Goal: Transaction & Acquisition: Purchase product/service

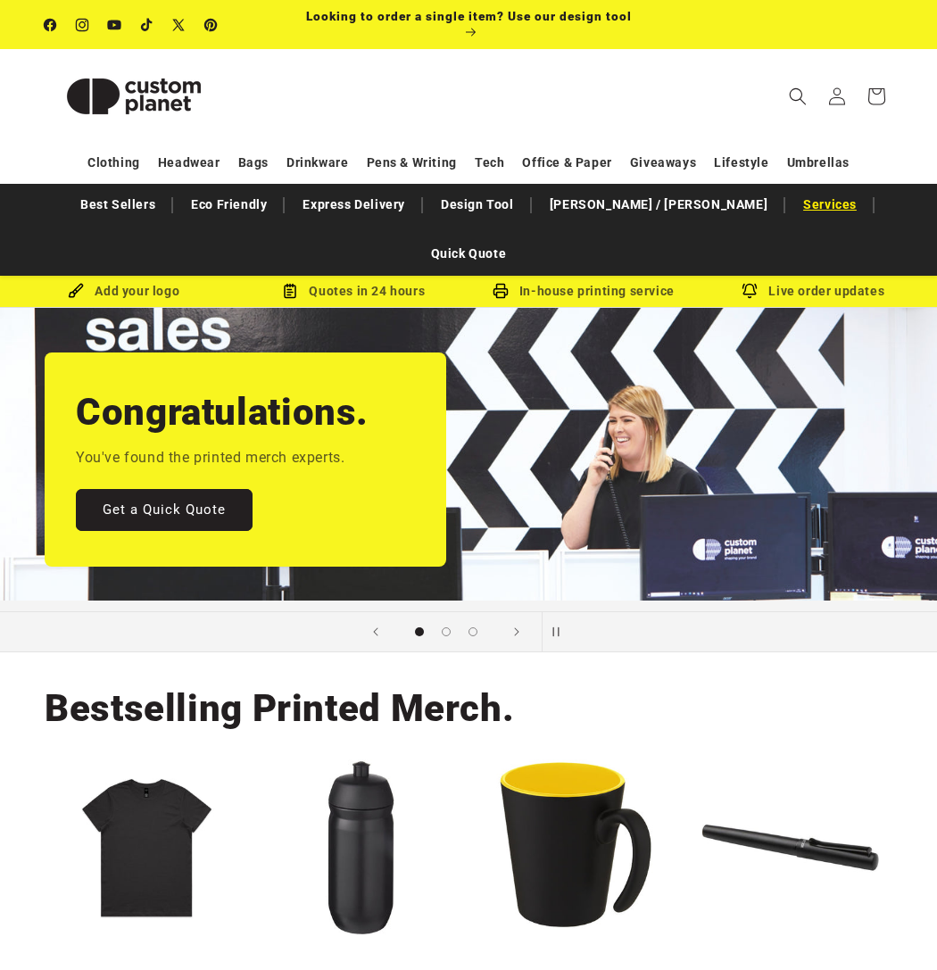
click at [795, 206] on link "Services" at bounding box center [830, 204] width 71 height 31
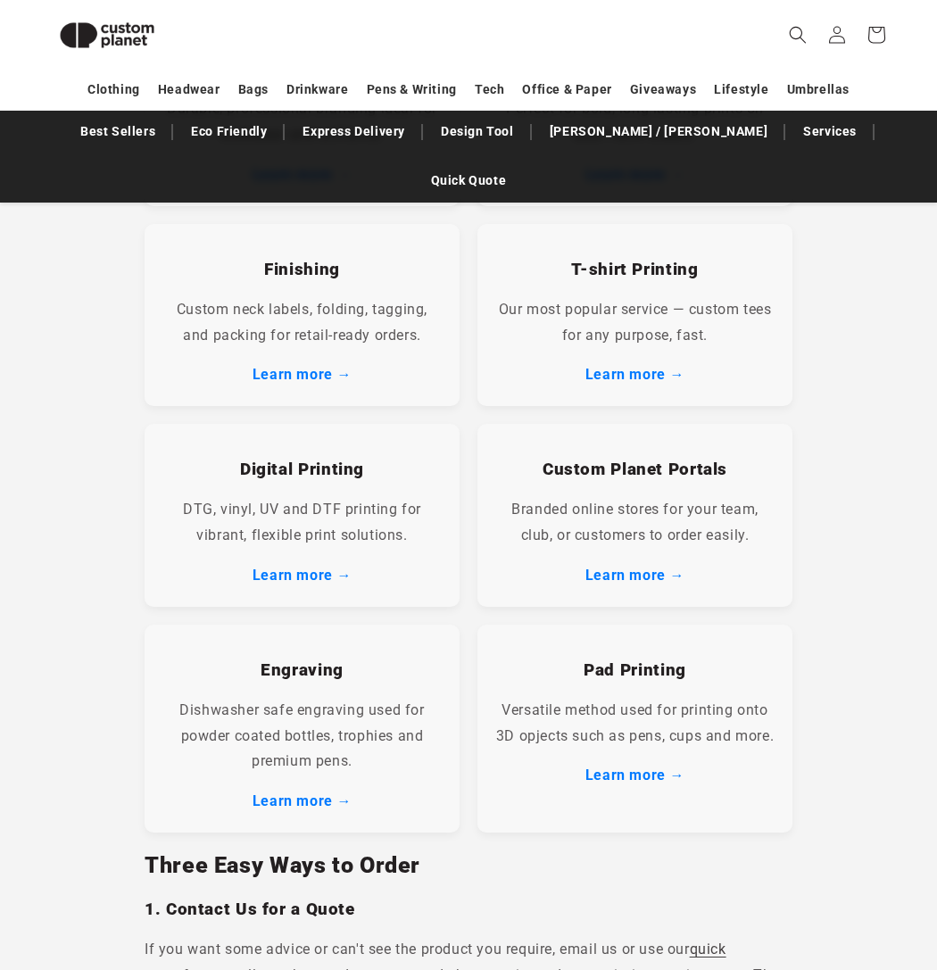
scroll to position [583, 0]
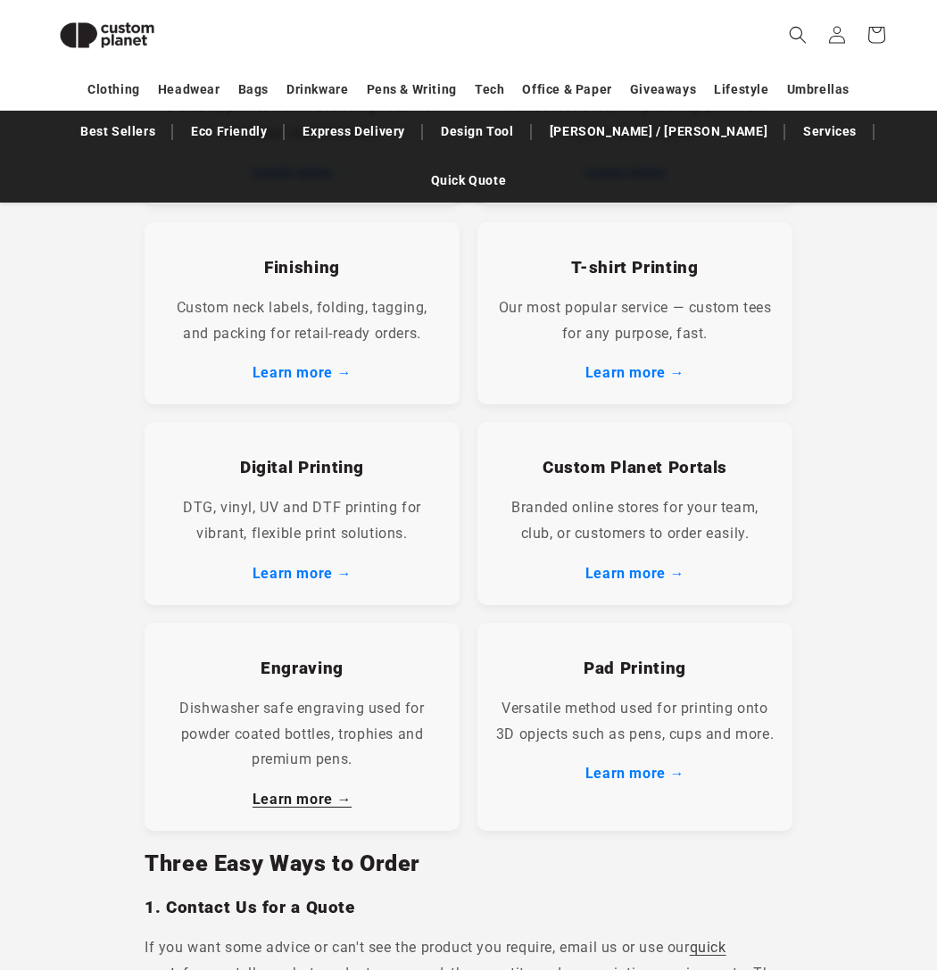
click at [314, 791] on link "Learn more →" at bounding box center [302, 799] width 99 height 17
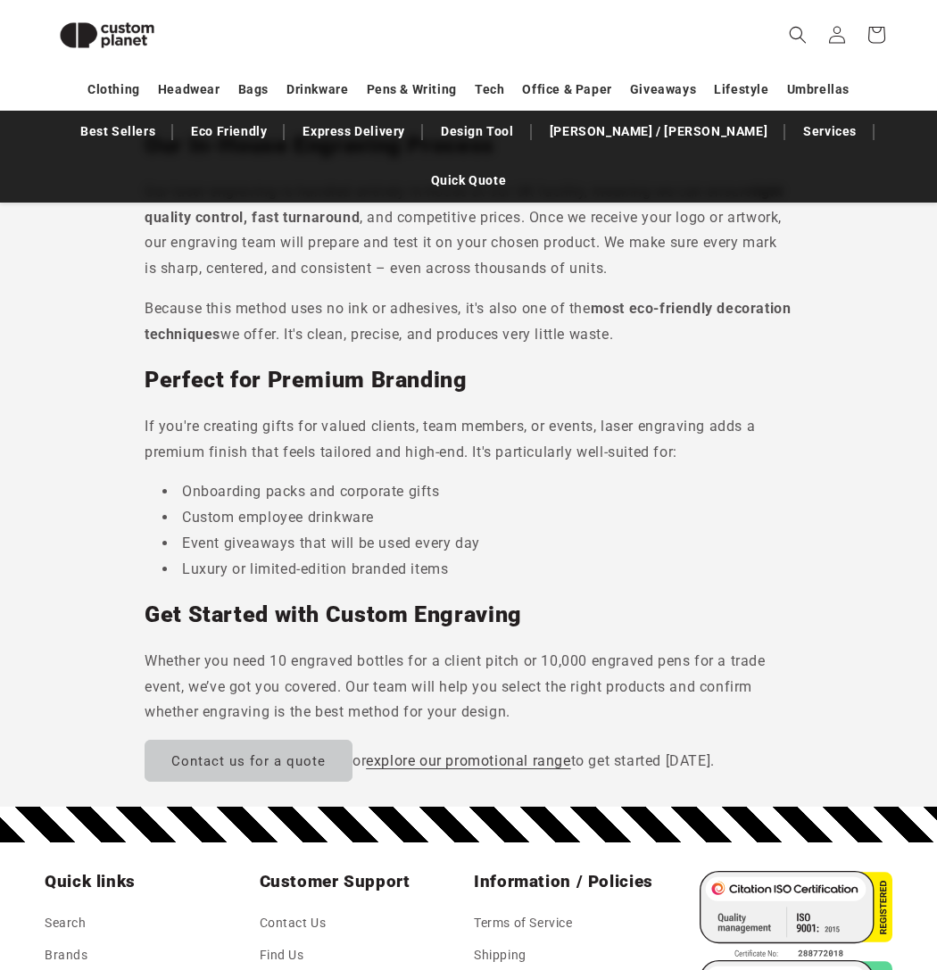
scroll to position [1110, 0]
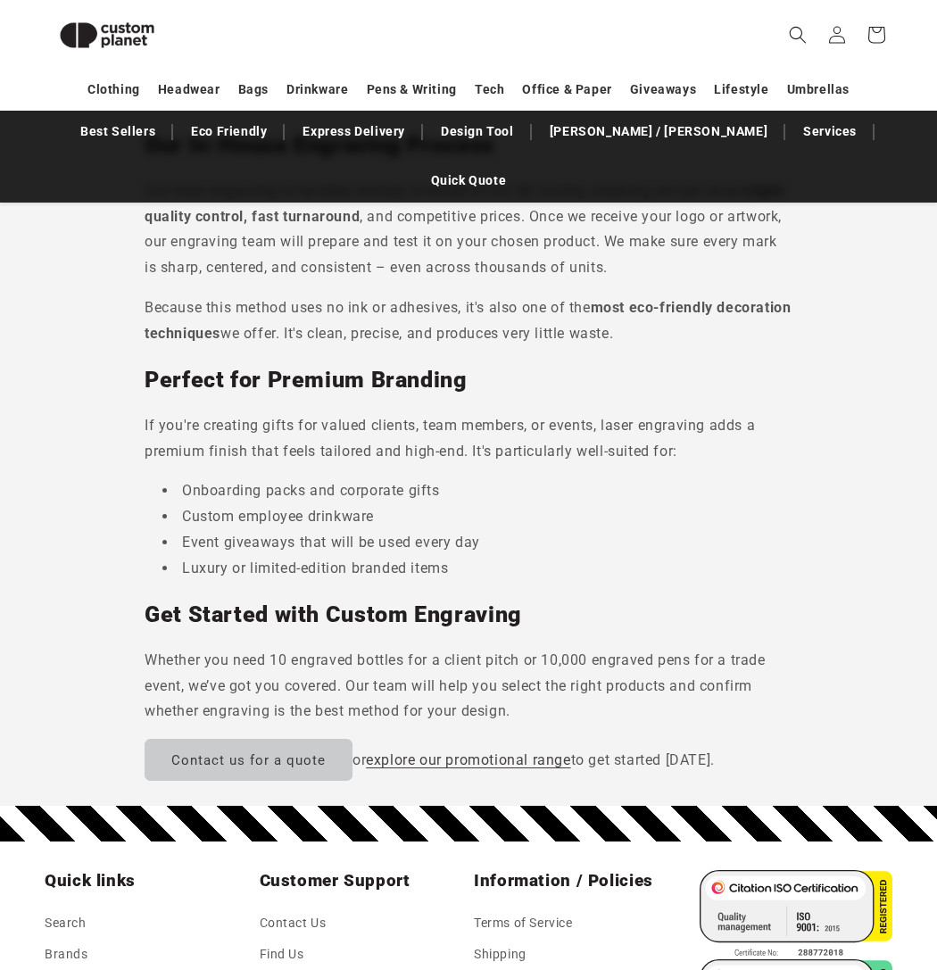
click at [476, 739] on p "Contact us for a quote or explore our promotional range to get started today." at bounding box center [469, 760] width 648 height 42
click at [472, 752] on link "explore our promotional range" at bounding box center [468, 760] width 204 height 17
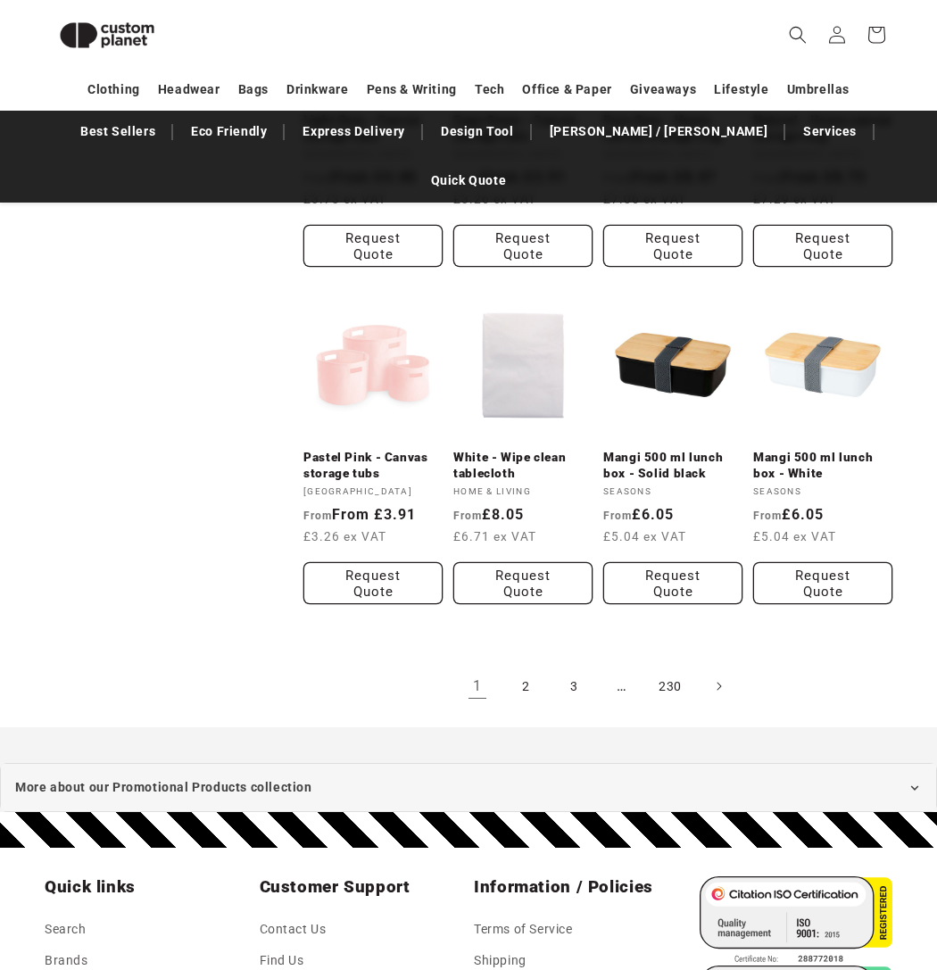
scroll to position [1518, 0]
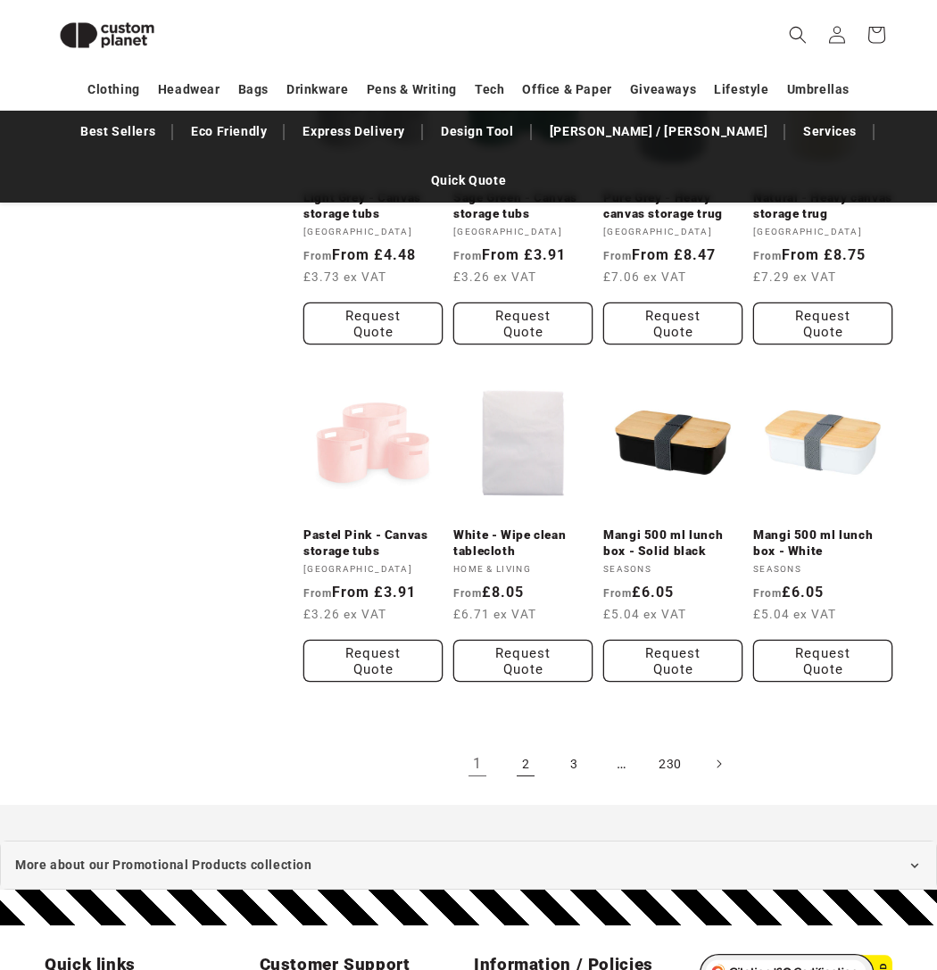
click at [512, 745] on link "2" at bounding box center [525, 764] width 39 height 39
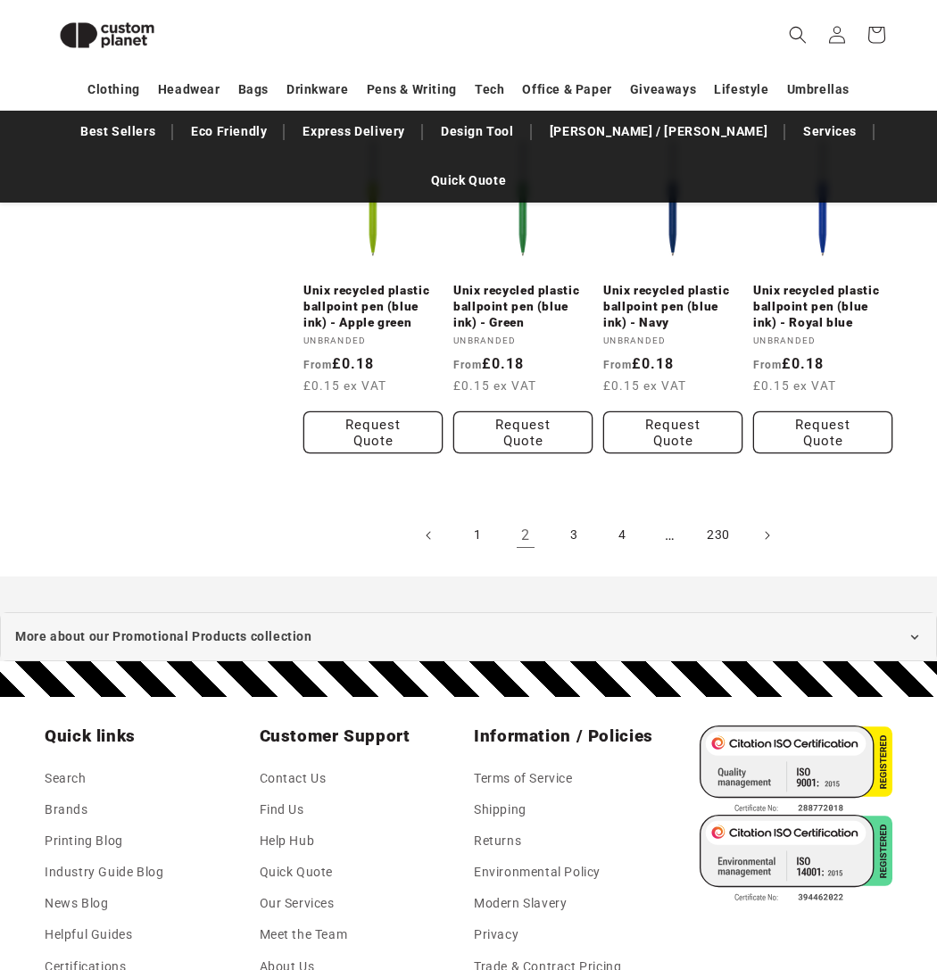
scroll to position [1765, 0]
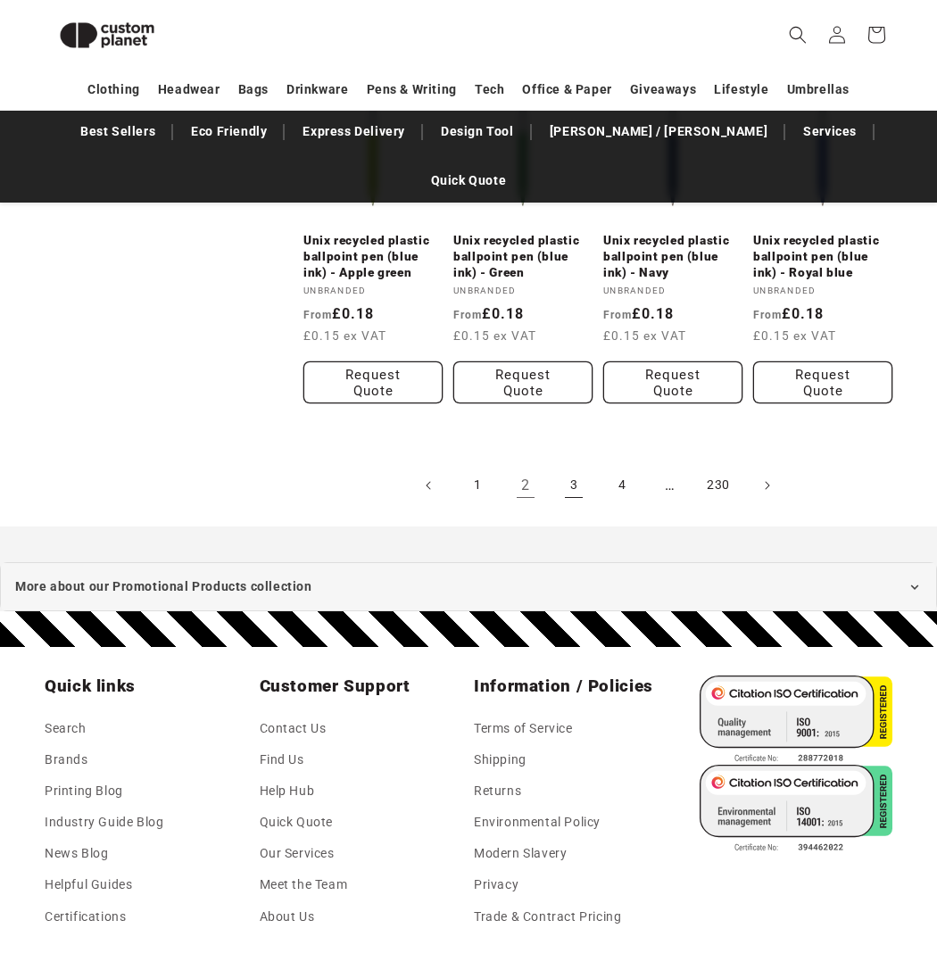
click at [562, 466] on link "3" at bounding box center [573, 485] width 39 height 39
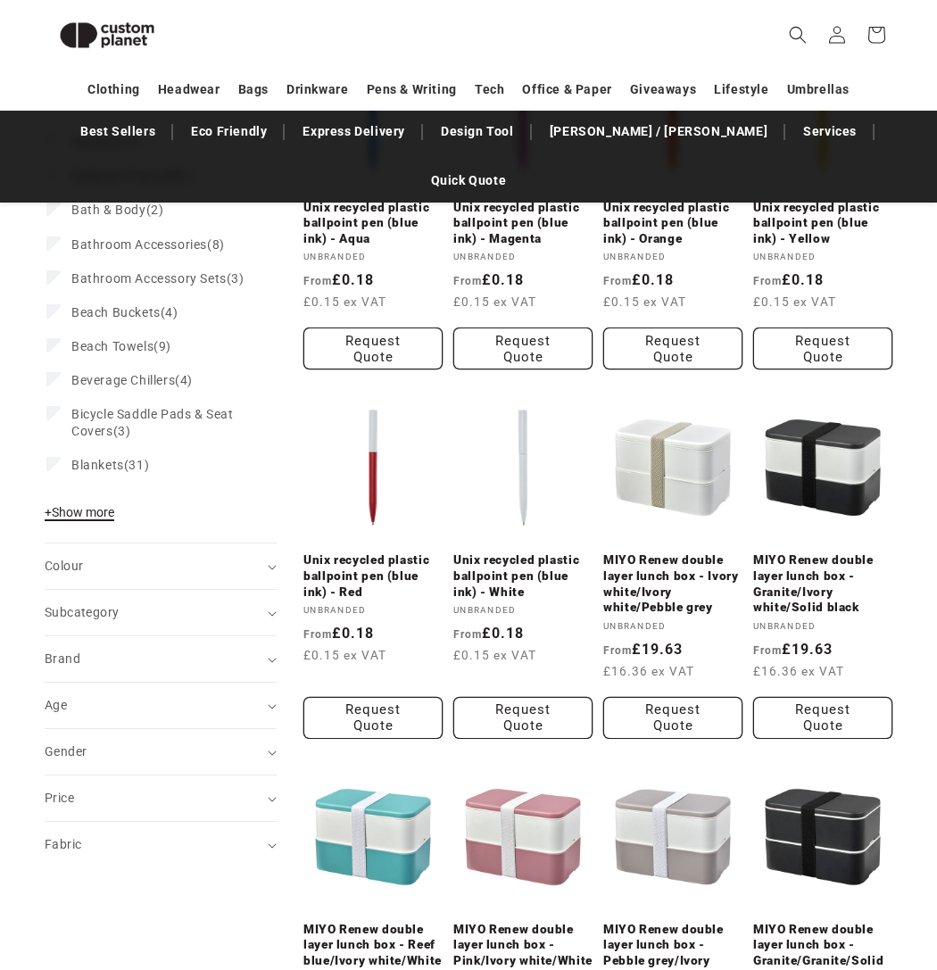
click at [83, 505] on span "+ Show more" at bounding box center [80, 512] width 70 height 14
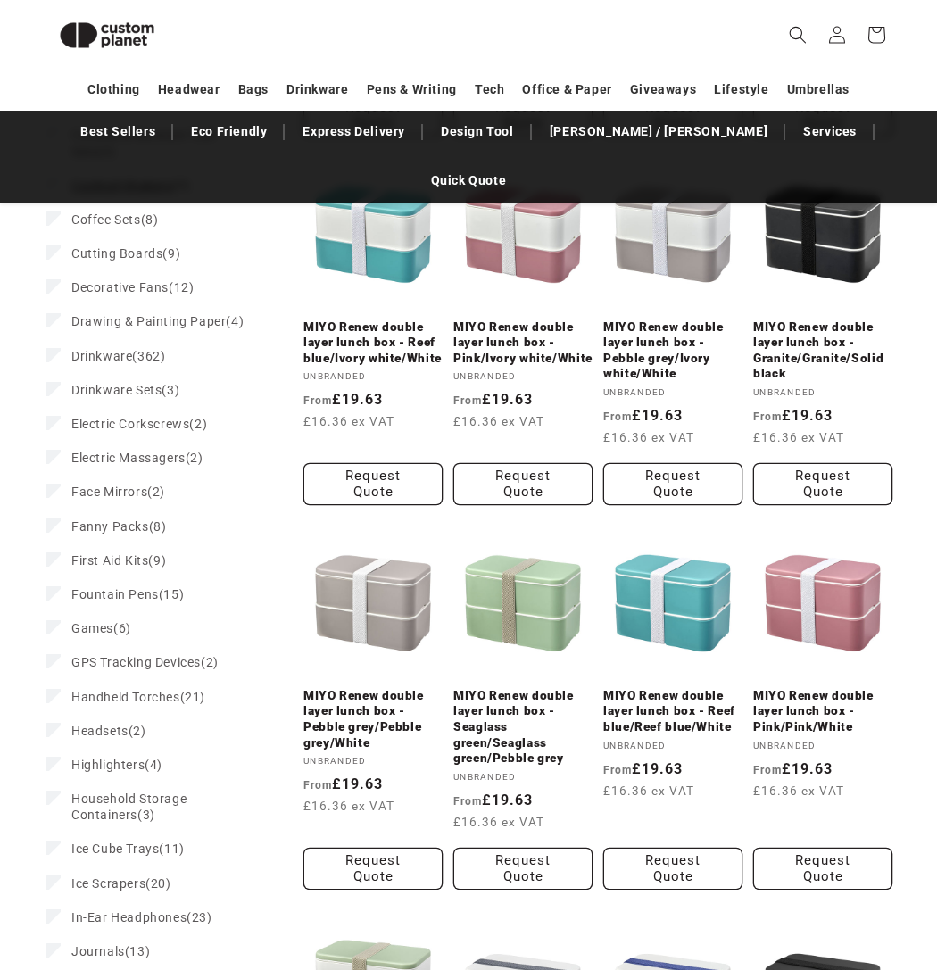
scroll to position [991, 0]
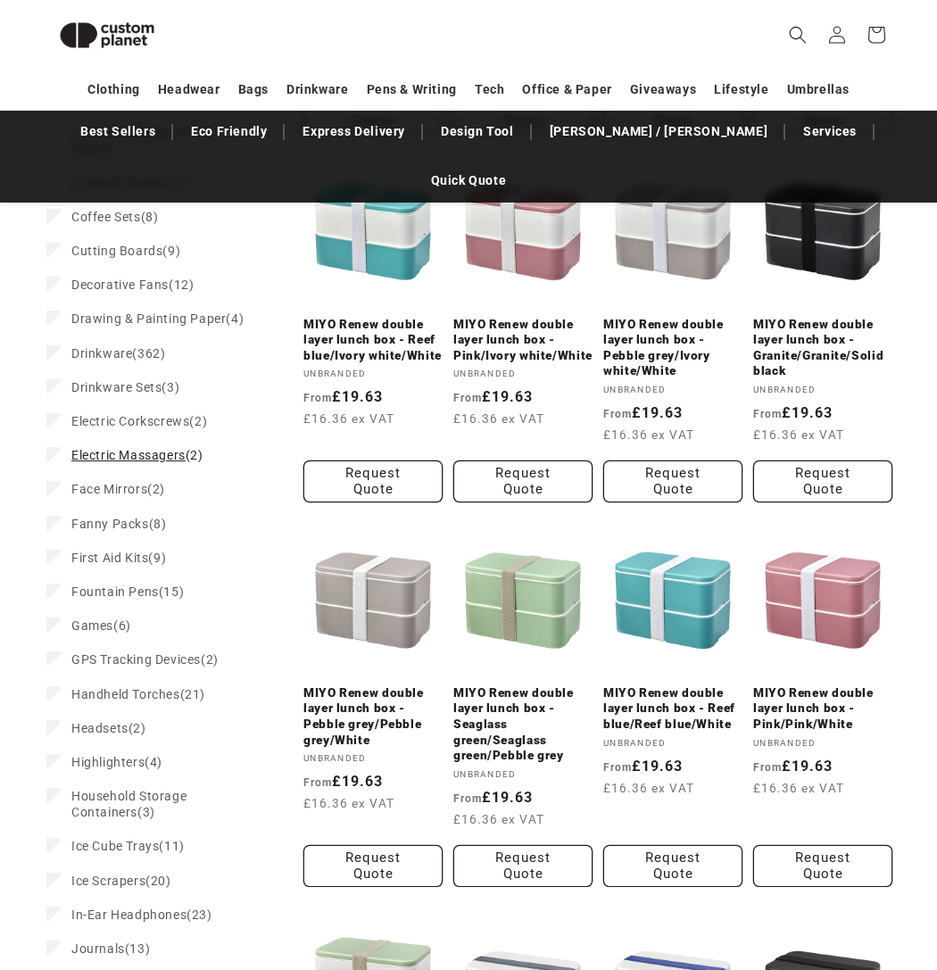
click at [134, 448] on span "Electric Massagers" at bounding box center [128, 455] width 114 height 14
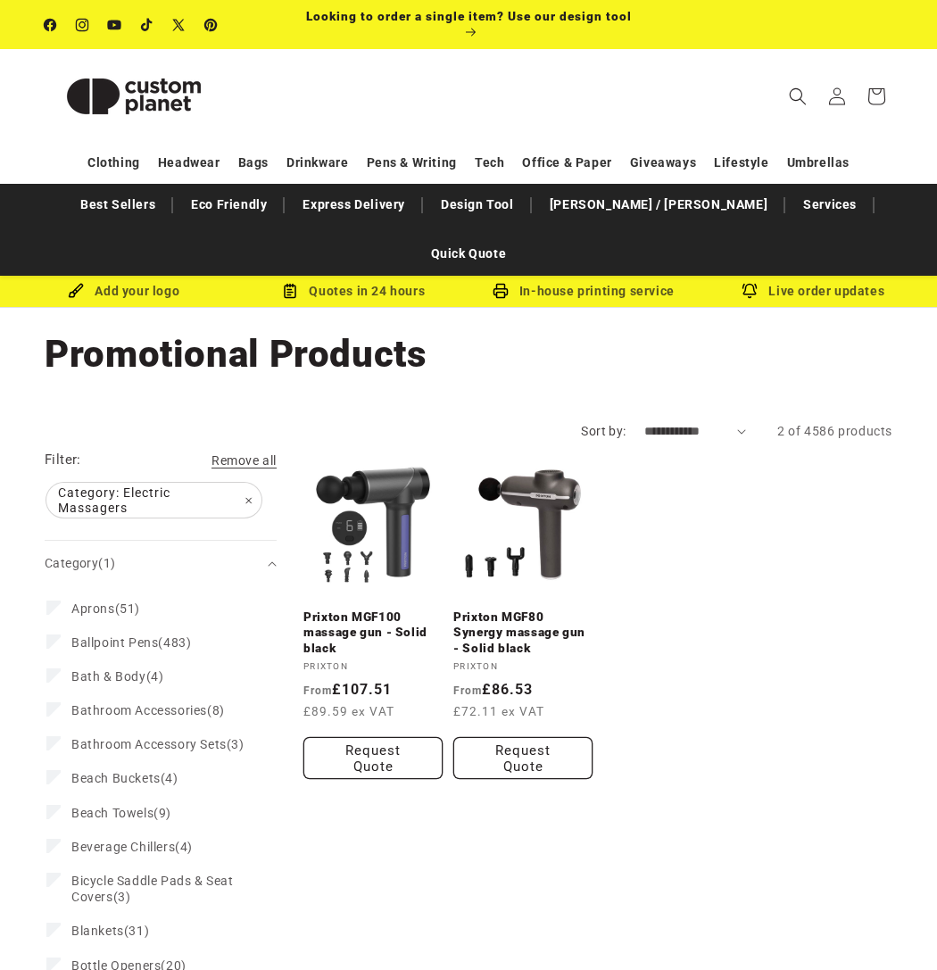
click at [171, 79] on img at bounding box center [134, 96] width 179 height 80
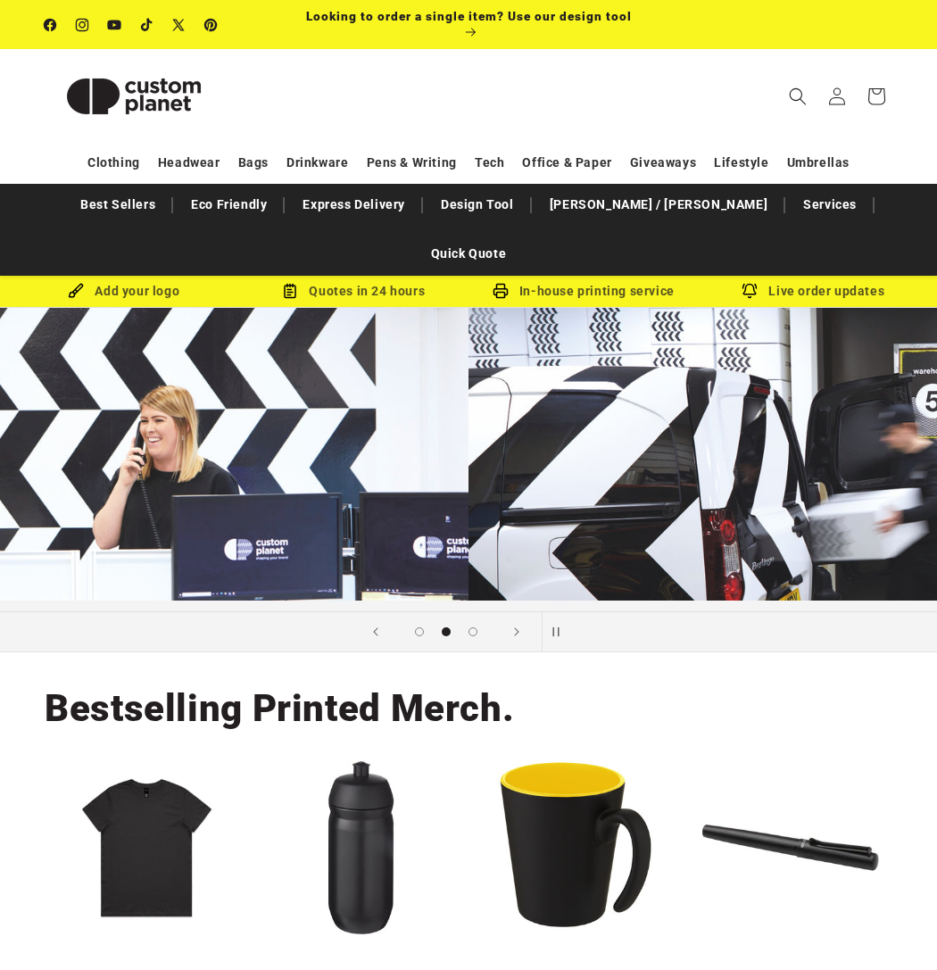
scroll to position [0, 720]
